Goal: Task Accomplishment & Management: Manage account settings

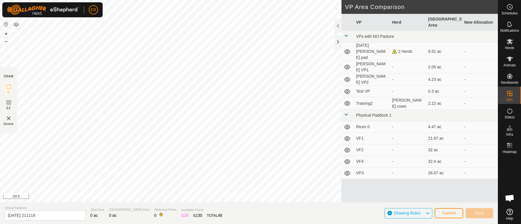
scroll to position [4814, 0]
drag, startPoint x: 0, startPoint y: 0, endPoint x: 451, endPoint y: 214, distance: 499.4
click at [451, 214] on span "Cancel" at bounding box center [449, 213] width 14 height 5
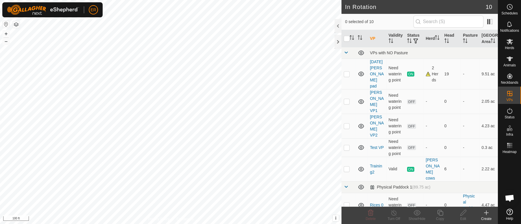
scroll to position [4814, 0]
click at [509, 58] on icon at bounding box center [509, 59] width 6 height 5
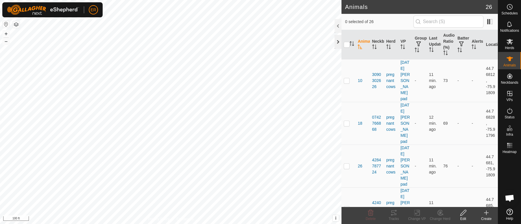
click at [338, 41] on div at bounding box center [337, 42] width 7 height 14
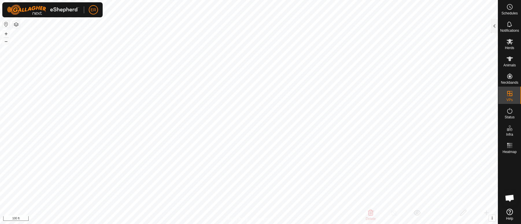
checkbox input "false"
click at [238, 0] on html "ER Schedules Notifications Herds Animals Neckbands VPs Status Infra Heatmap Hel…" at bounding box center [260, 112] width 521 height 224
